Goal: Task Accomplishment & Management: Manage account settings

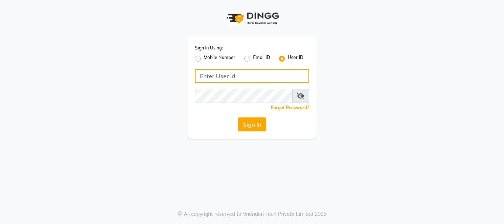
type input "infinityunisex"
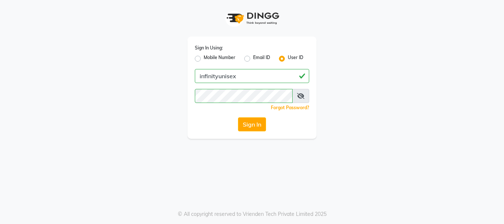
click at [301, 97] on icon at bounding box center [300, 96] width 7 height 6
click at [253, 127] on button "Sign In" at bounding box center [252, 124] width 28 height 14
click at [253, 127] on div "Sign In" at bounding box center [252, 124] width 114 height 14
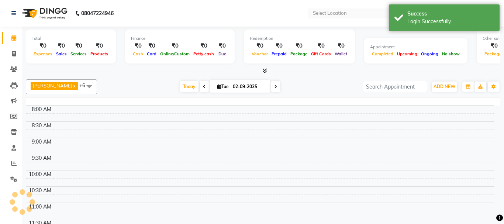
select select "en"
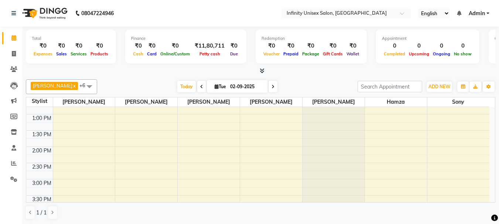
scroll to position [129, 0]
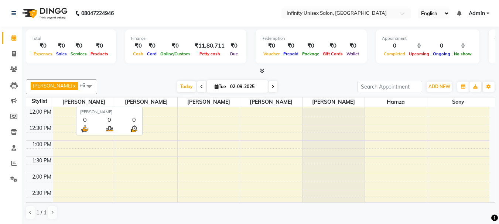
click at [169, 102] on span "[PERSON_NAME]" at bounding box center [146, 101] width 62 height 9
click at [167, 103] on span "[PERSON_NAME]" at bounding box center [146, 101] width 62 height 9
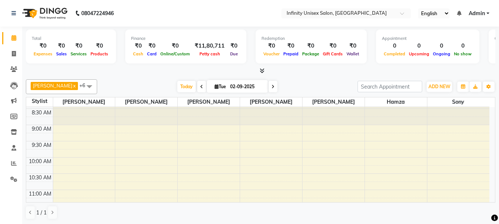
scroll to position [0, 0]
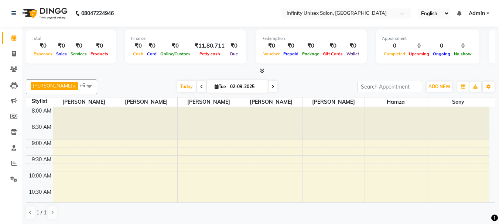
click at [97, 87] on span at bounding box center [89, 86] width 15 height 14
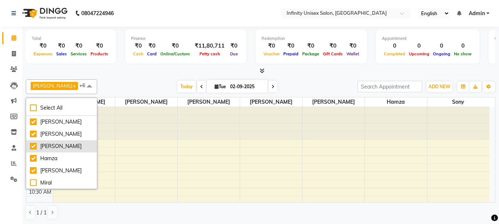
click at [76, 146] on div "[PERSON_NAME]" at bounding box center [61, 147] width 63 height 8
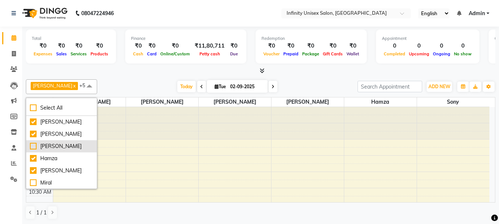
click at [34, 146] on div "[PERSON_NAME]" at bounding box center [61, 147] width 63 height 8
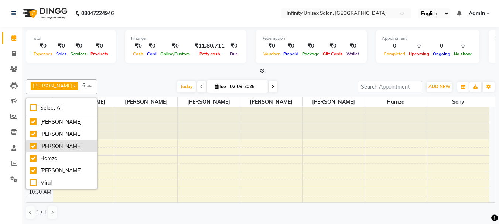
click at [35, 146] on div "[PERSON_NAME]" at bounding box center [61, 147] width 63 height 8
checkbox input "false"
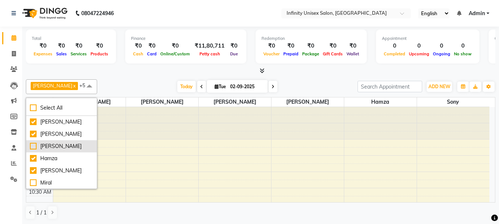
scroll to position [37, 0]
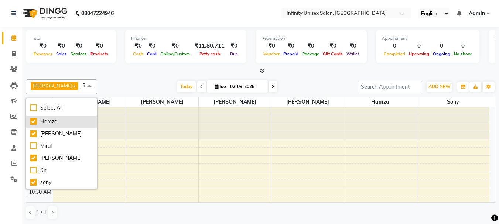
click at [33, 122] on div "Hamza" at bounding box center [61, 122] width 63 height 8
checkbox input "false"
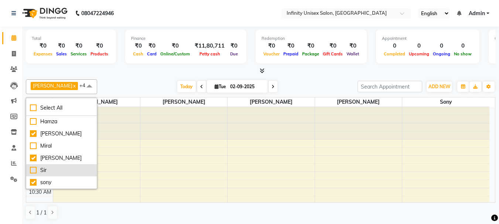
scroll to position [61, 0]
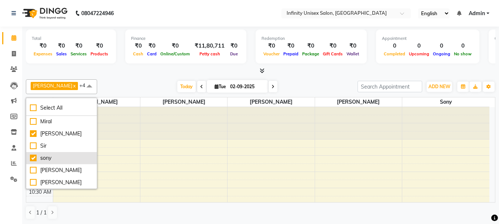
click at [33, 158] on div "sony" at bounding box center [61, 158] width 63 height 8
checkbox input "false"
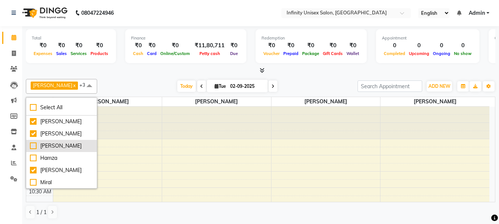
scroll to position [0, 0]
click at [92, 85] on span "+3" at bounding box center [85, 85] width 13 height 7
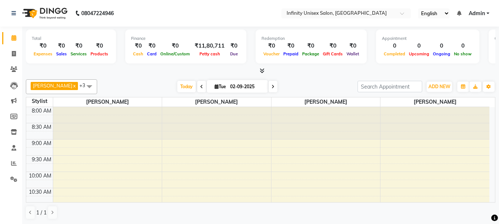
click at [91, 86] on span "+3" at bounding box center [84, 85] width 11 height 6
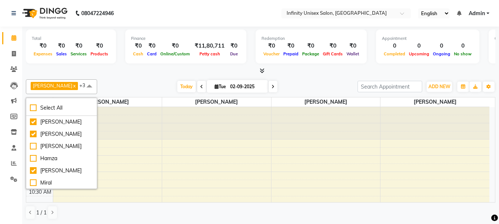
click at [91, 85] on span "+3" at bounding box center [84, 85] width 11 height 6
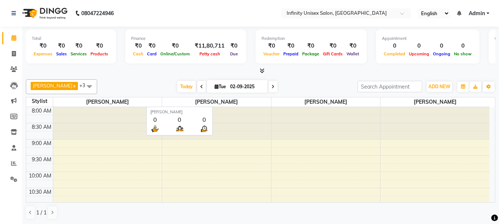
click at [258, 103] on span "[PERSON_NAME]" at bounding box center [216, 101] width 109 height 9
click at [260, 97] on span "[PERSON_NAME]" at bounding box center [216, 101] width 109 height 9
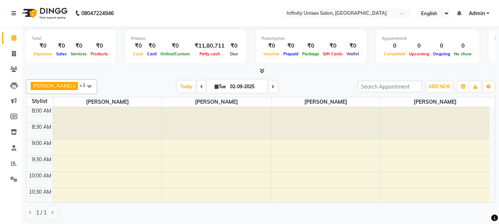
click at [97, 85] on span at bounding box center [89, 86] width 15 height 14
